Goal: Check status: Check status

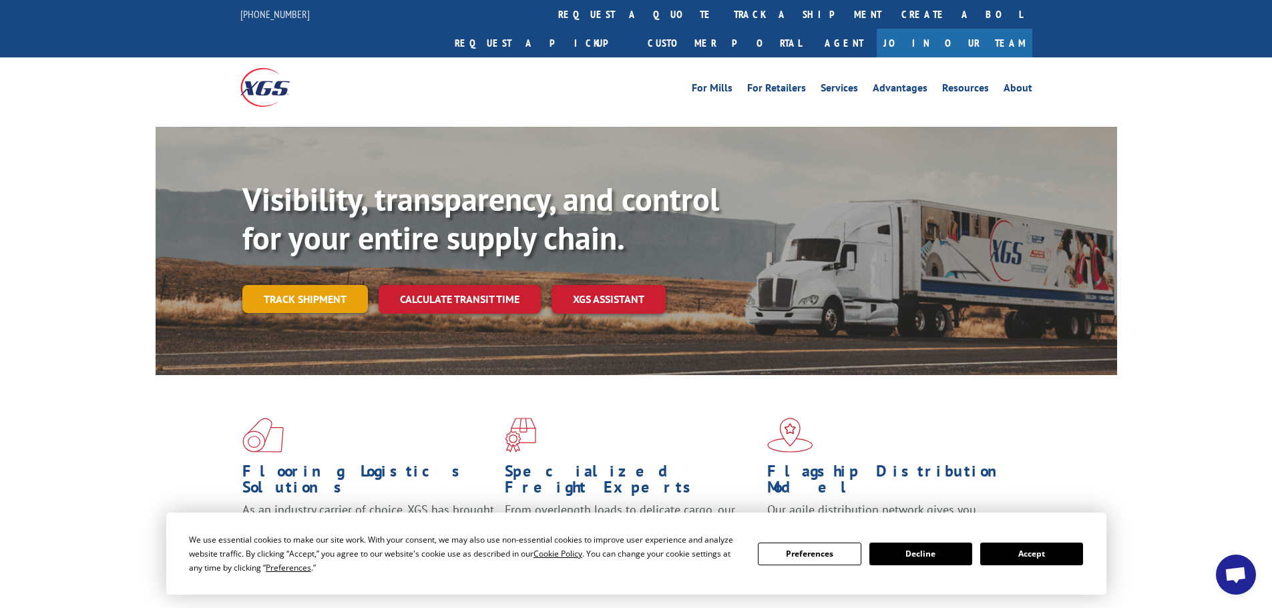
click at [305, 285] on link "Track shipment" at bounding box center [305, 299] width 126 height 28
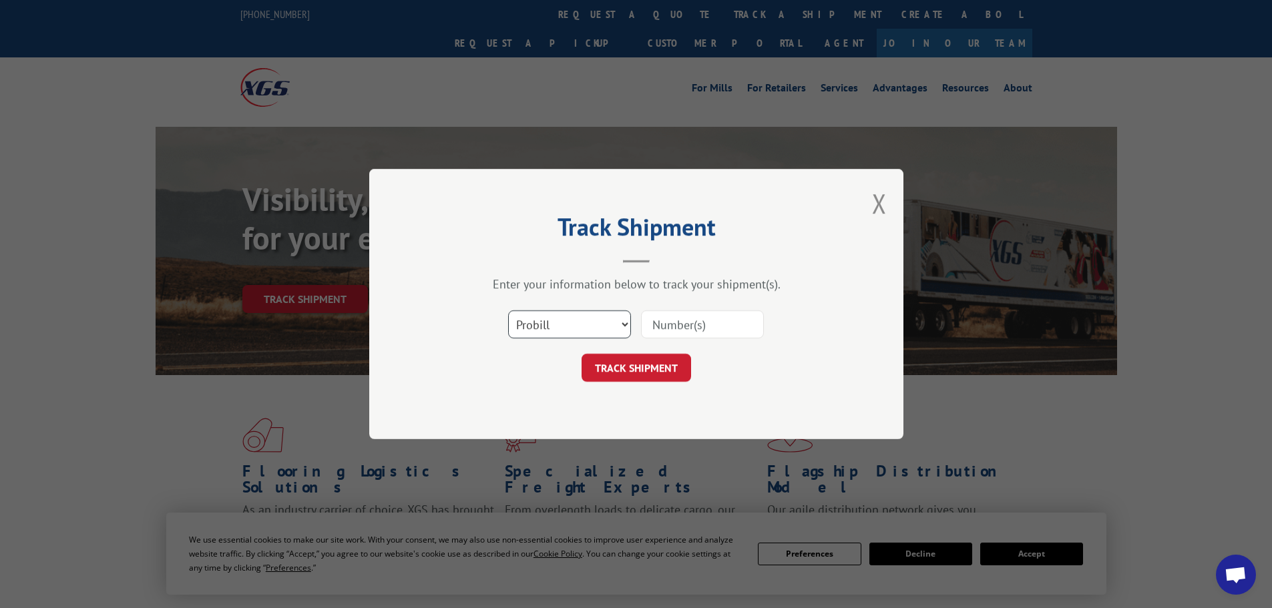
click at [551, 319] on select "Select category... Probill BOL PO" at bounding box center [569, 325] width 123 height 28
click at [508, 311] on select "Select category... Probill BOL PO" at bounding box center [569, 325] width 123 height 28
drag, startPoint x: 551, startPoint y: 323, endPoint x: 548, endPoint y: 334, distance: 11.2
click at [551, 323] on select "Select category... Probill BOL PO" at bounding box center [569, 325] width 123 height 28
select select "po"
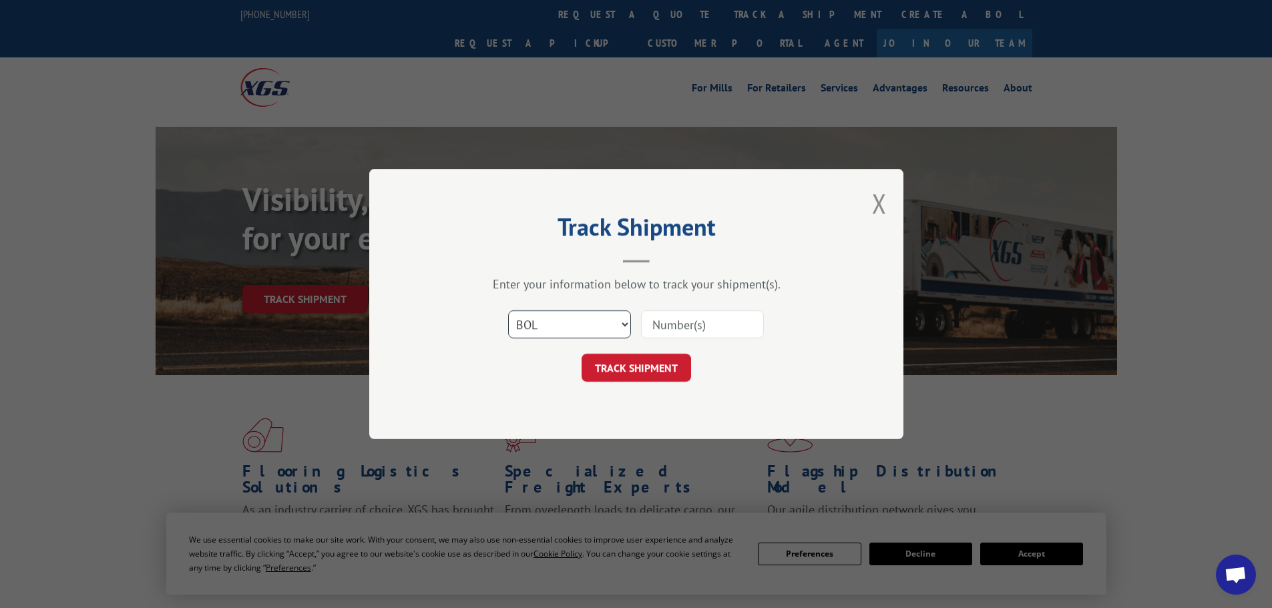
click at [508, 311] on select "Select category... Probill BOL PO" at bounding box center [569, 325] width 123 height 28
click at [693, 321] on input at bounding box center [702, 325] width 123 height 28
paste input "24511362"
type input "24511362"
click at [649, 370] on button "TRACK SHIPMENT" at bounding box center [637, 368] width 110 height 28
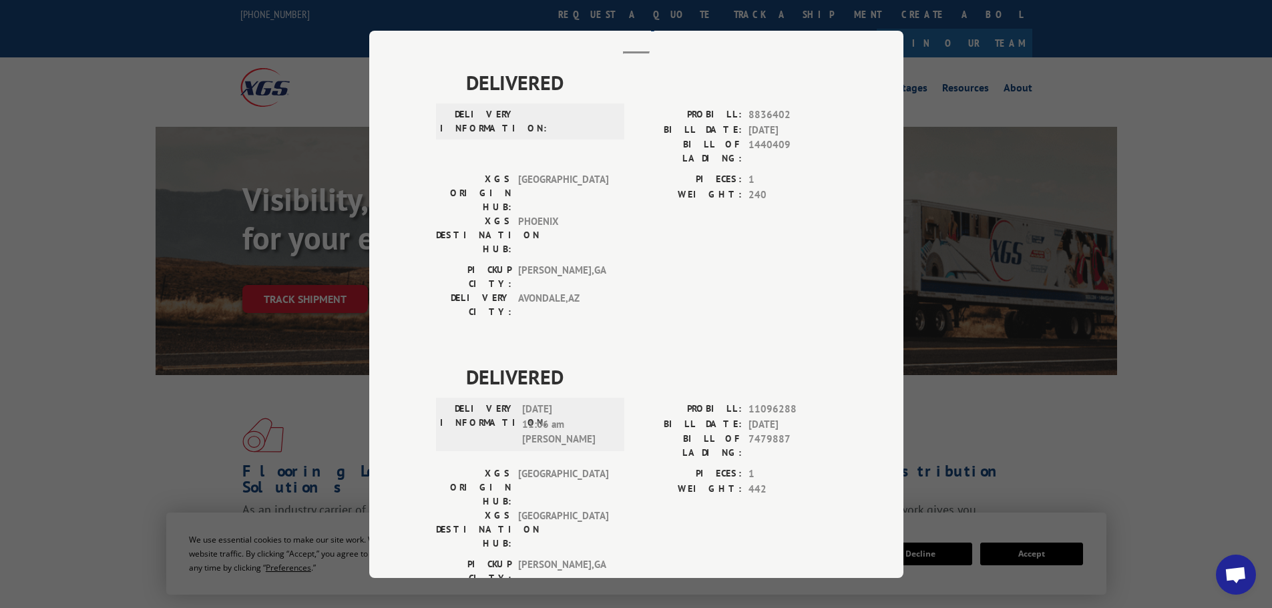
scroll to position [200, 0]
